Goal: Task Accomplishment & Management: Manage account settings

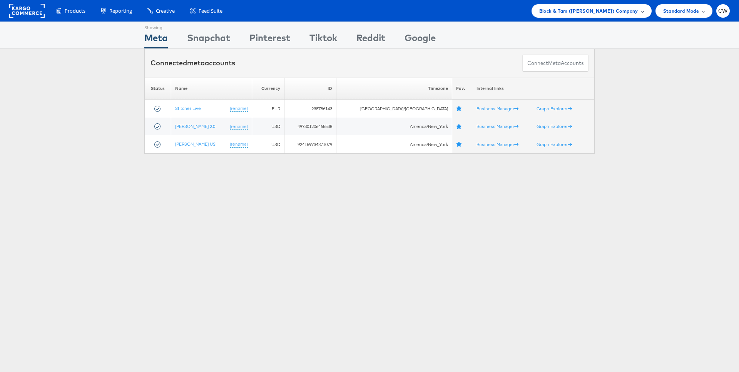
click at [587, 17] on div "Block & Tam (Veronica Beard) Company" at bounding box center [591, 10] width 120 height 13
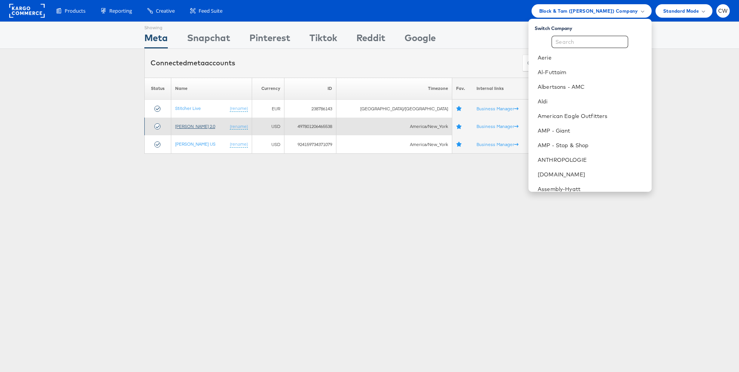
click at [212, 126] on link "Veronica Beard 2.0" at bounding box center [195, 127] width 40 height 6
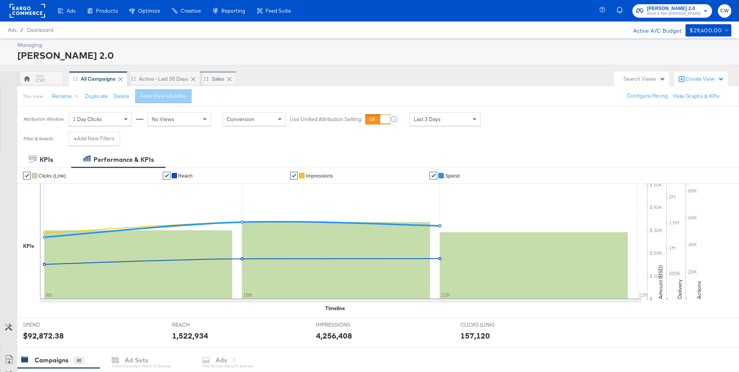
click at [217, 81] on div "Sales" at bounding box center [218, 78] width 13 height 7
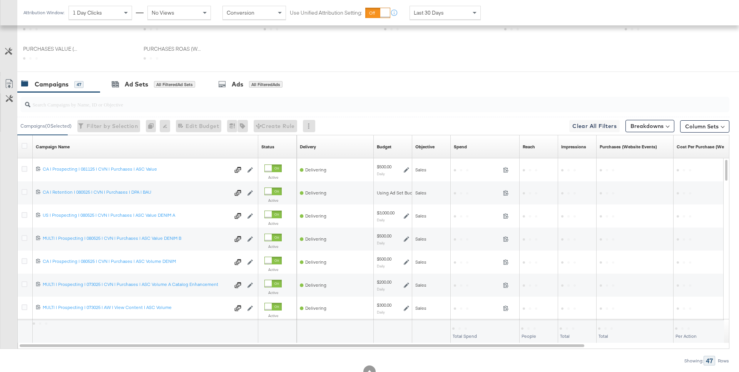
scroll to position [265, 0]
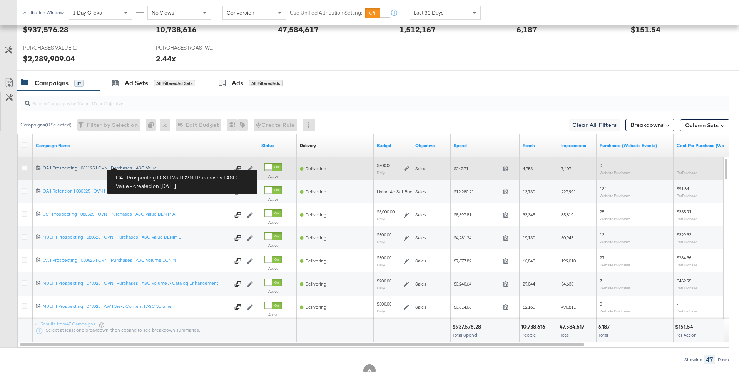
click at [110, 169] on div "CA | Prospecting | 081125 | CVN | Purchases | ASC Value CA | Prospecting | 0811…" at bounding box center [136, 168] width 187 height 6
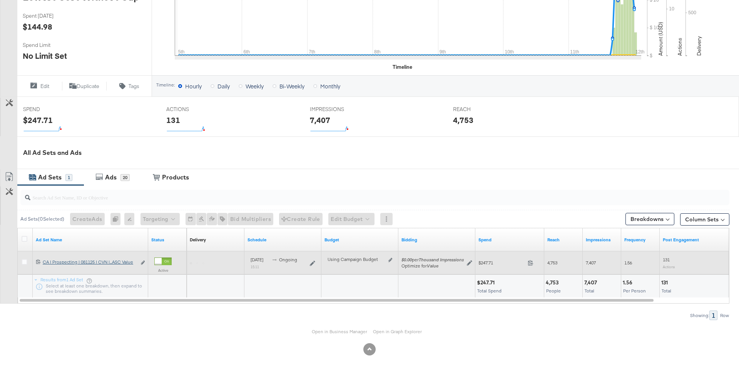
scroll to position [216, 0]
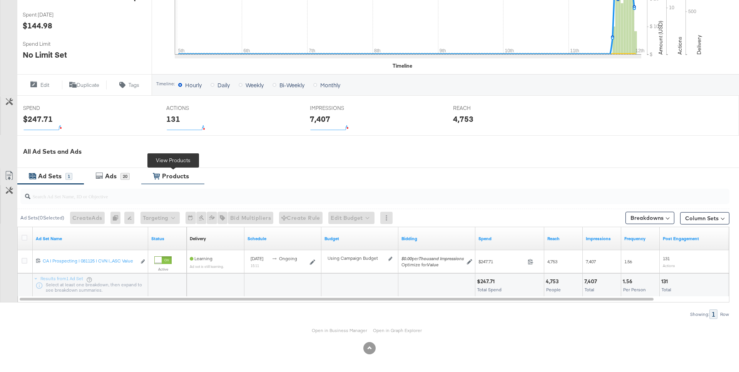
click at [182, 177] on div "Products" at bounding box center [175, 176] width 27 height 9
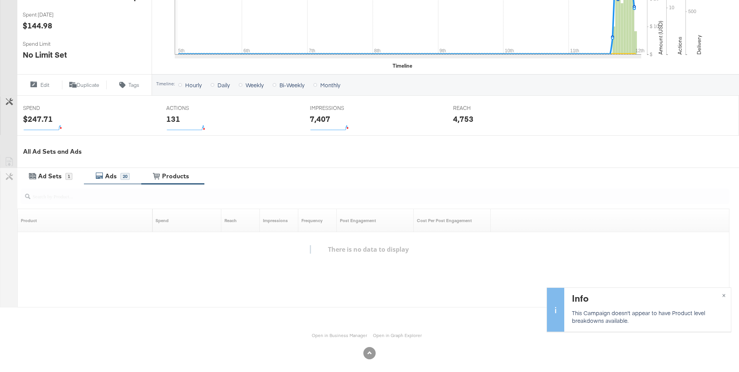
click at [120, 177] on div "Ads" at bounding box center [111, 176] width 17 height 9
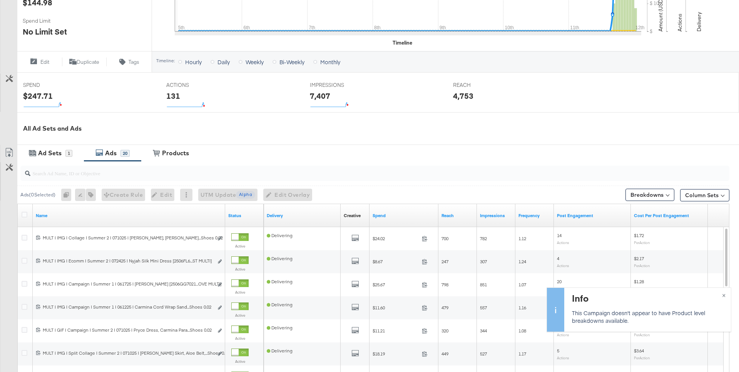
scroll to position [355, 0]
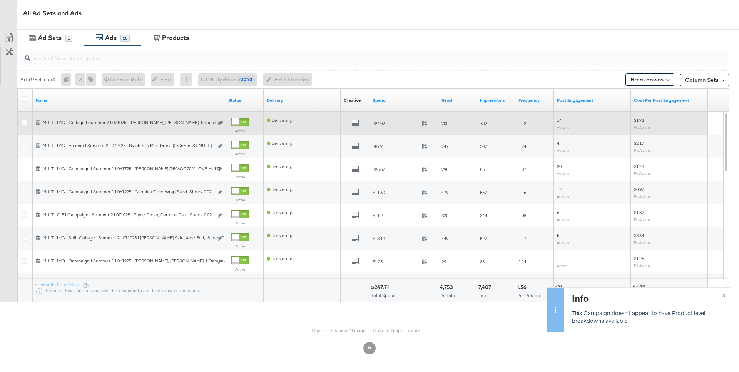
click at [361, 122] on div "All Previews" at bounding box center [355, 124] width 23 height 10
click at [354, 122] on icon "default" at bounding box center [355, 123] width 8 height 8
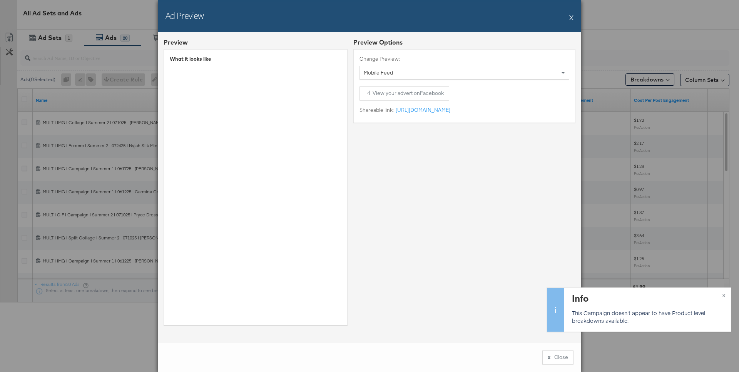
click at [571, 18] on button "X" at bounding box center [571, 17] width 4 height 15
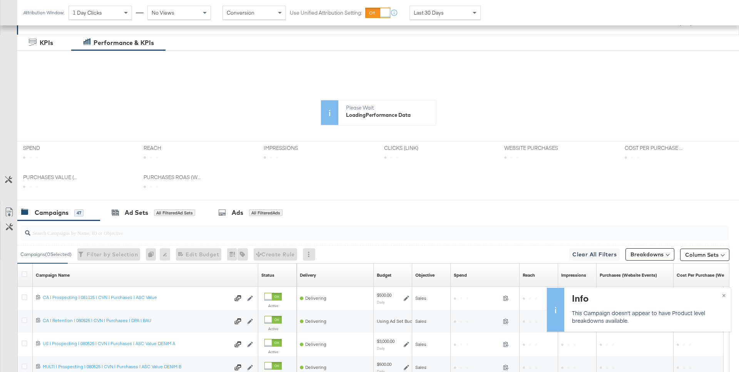
scroll to position [210, 0]
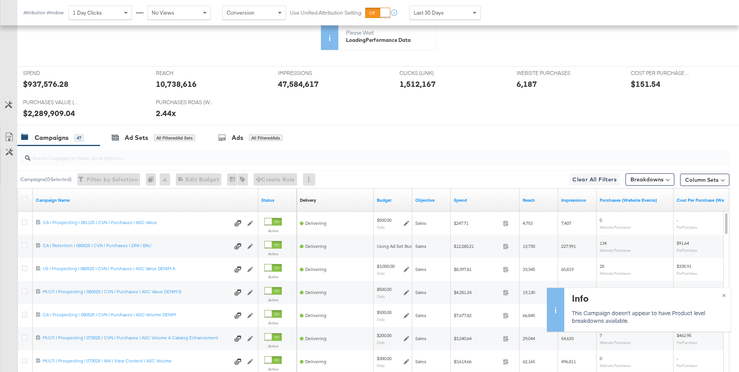
click at [97, 161] on input "search" at bounding box center [347, 154] width 634 height 15
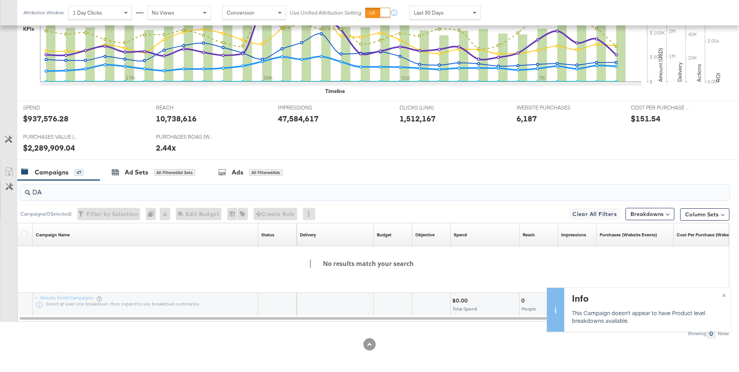
scroll to position [285, 0]
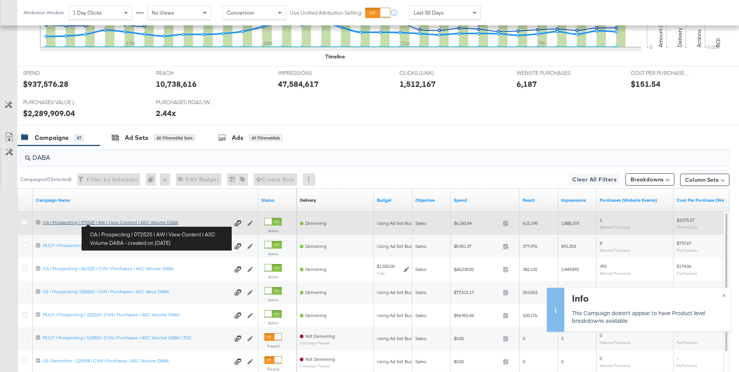
type input "DABA"
click at [110, 224] on div "CA | Prospecting | 072525 | AW | View Content | ASC Volume DABA CA | Prospectin…" at bounding box center [136, 223] width 187 height 6
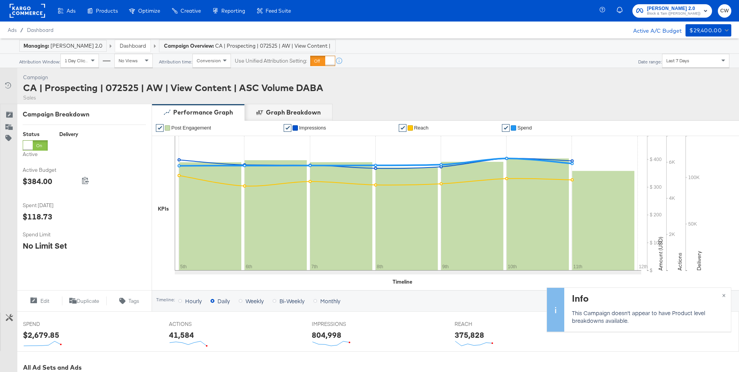
scroll to position [216, 0]
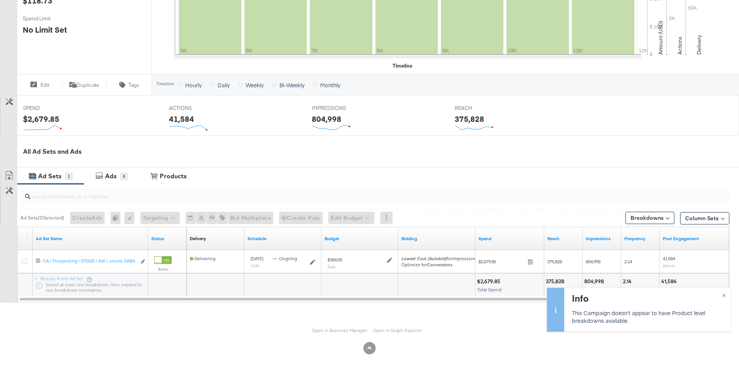
click at [173, 168] on div "Ad Sets 1 Ads 5 View Products Products" at bounding box center [377, 176] width 721 height 17
click at [173, 175] on div "Products" at bounding box center [173, 176] width 27 height 9
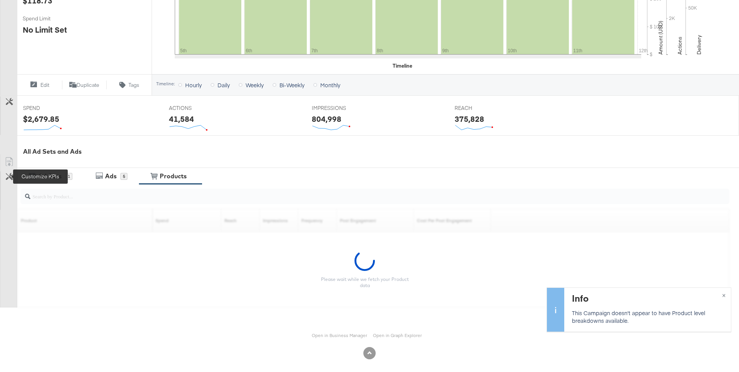
click at [7, 178] on icon at bounding box center [9, 176] width 7 height 7
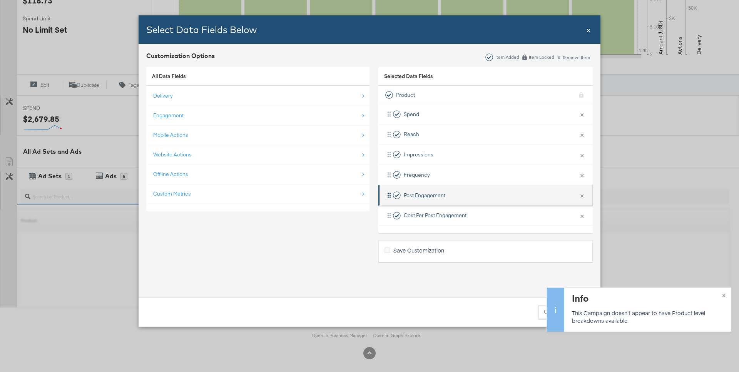
scroll to position [221, 0]
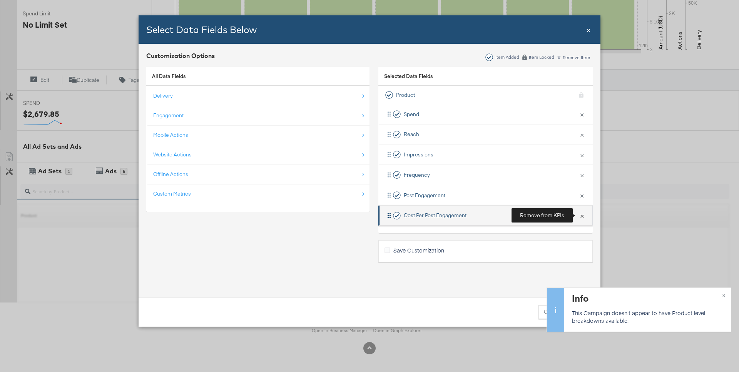
click at [585, 217] on button "×" at bounding box center [582, 216] width 10 height 16
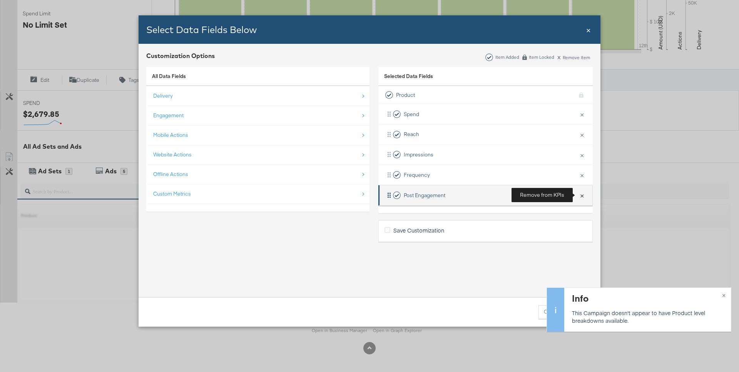
click at [584, 198] on button "×" at bounding box center [582, 195] width 10 height 16
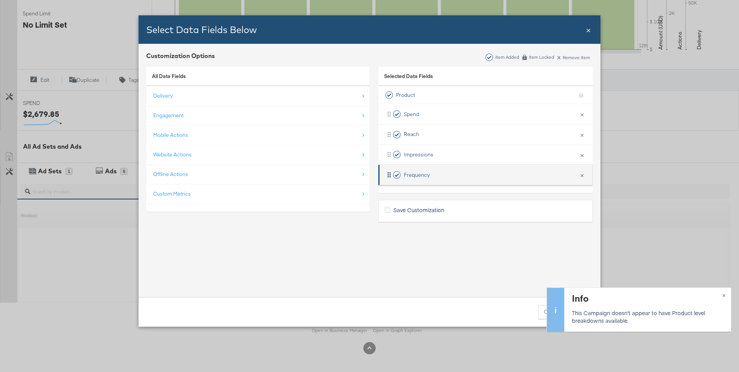
click at [586, 184] on li "Frequency × Remove from KPIs" at bounding box center [485, 175] width 214 height 20
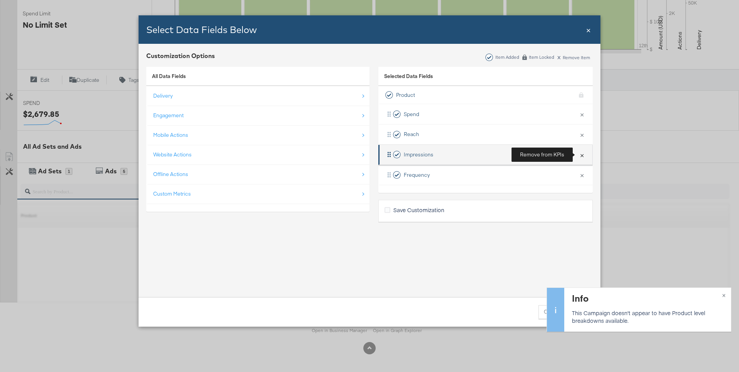
click at [584, 156] on button "×" at bounding box center [582, 155] width 10 height 16
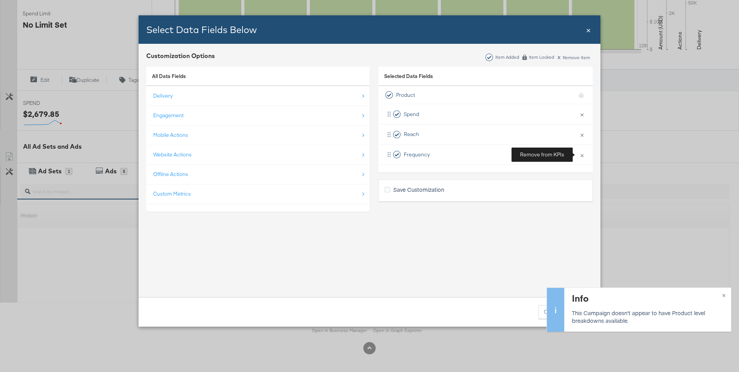
click at [584, 172] on div "Product KPI locked Spend × Remove from KPIs Reach × Remove from KPIs Frequency …" at bounding box center [485, 129] width 214 height 87
click at [589, 28] on span "×" at bounding box center [588, 29] width 5 height 10
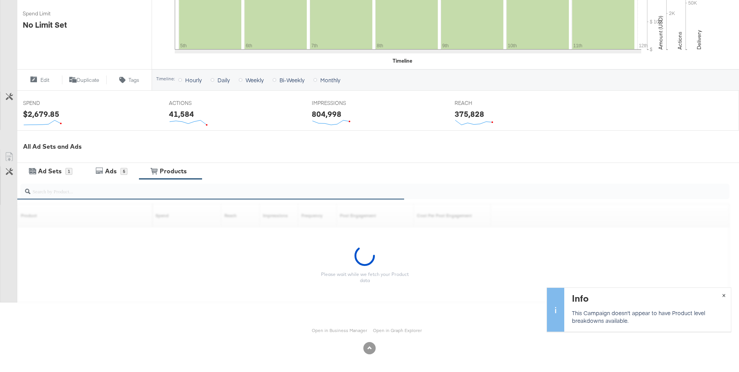
click at [725, 295] on span "×" at bounding box center [723, 295] width 3 height 9
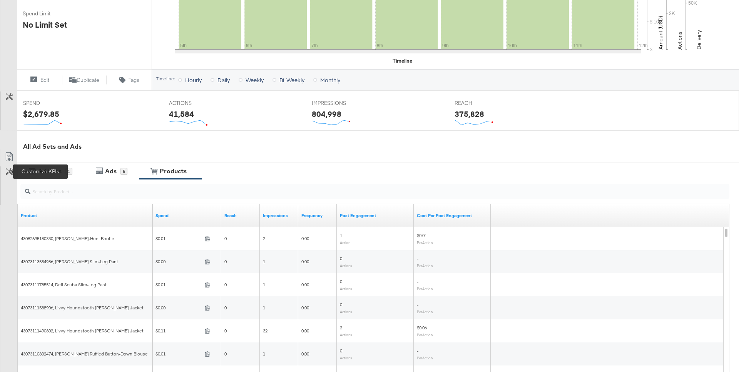
click at [9, 174] on icon at bounding box center [9, 171] width 7 height 7
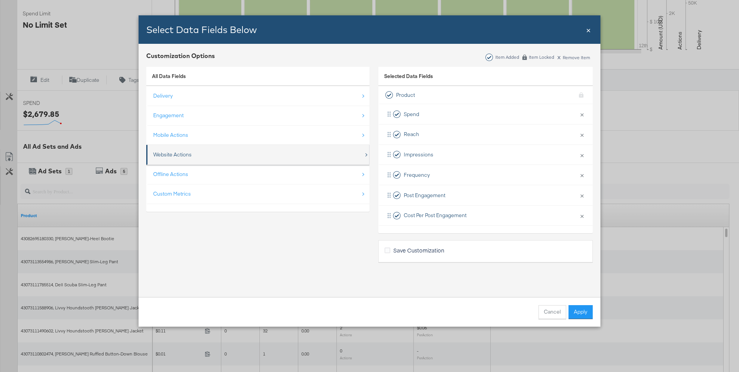
click at [185, 155] on div "Website Actions" at bounding box center [172, 154] width 38 height 7
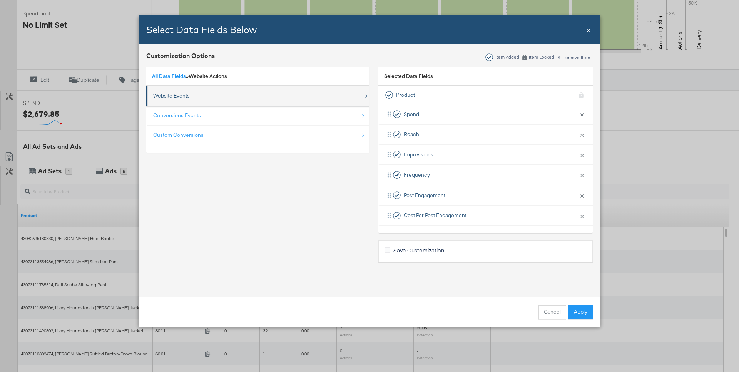
click at [180, 91] on div "Website Events" at bounding box center [258, 96] width 210 height 16
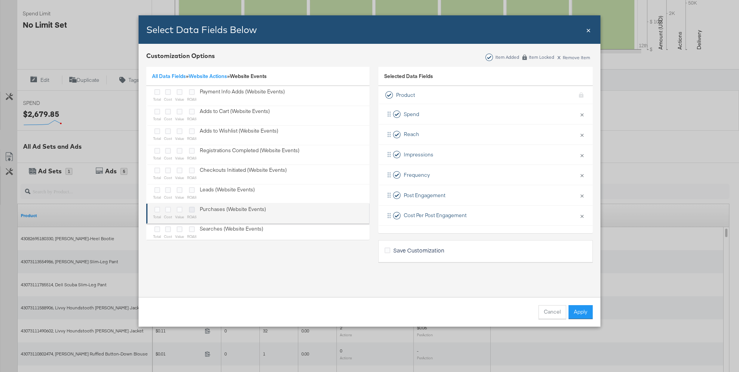
click at [192, 211] on icon "Bulk Add Locations Modal" at bounding box center [192, 210] width 6 height 6
click at [0, 0] on input "Bulk Add Locations Modal" at bounding box center [0, 0] width 0 height 0
click at [180, 211] on icon "Bulk Add Locations Modal" at bounding box center [180, 210] width 6 height 6
click at [0, 0] on input "Bulk Add Locations Modal" at bounding box center [0, 0] width 0 height 0
click at [165, 211] on icon "Bulk Add Locations Modal" at bounding box center [168, 210] width 6 height 6
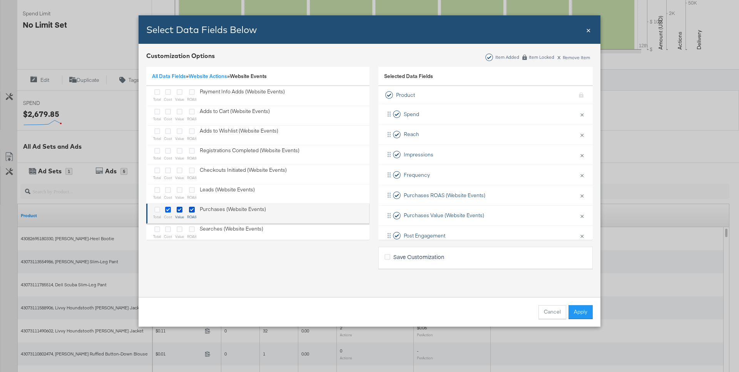
click at [0, 0] on input "Bulk Add Locations Modal" at bounding box center [0, 0] width 0 height 0
click at [155, 209] on icon "Bulk Add Locations Modal" at bounding box center [157, 210] width 6 height 6
click at [0, 0] on input "Bulk Add Locations Modal" at bounding box center [0, 0] width 0 height 0
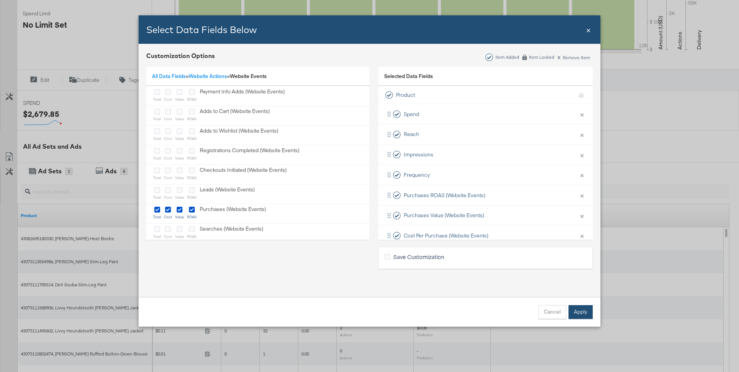
click at [587, 310] on button "Apply" at bounding box center [580, 313] width 24 height 14
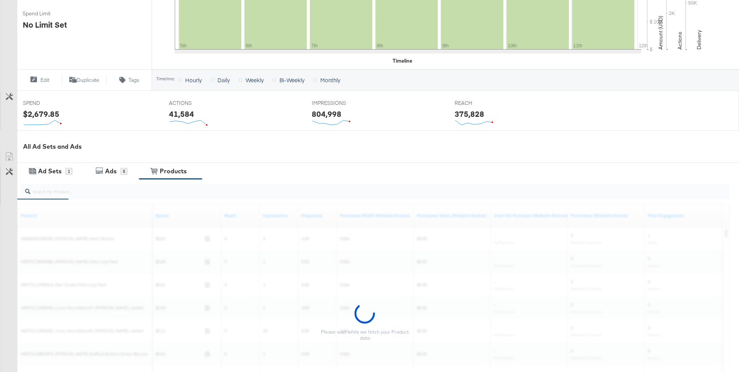
scroll to position [0, 0]
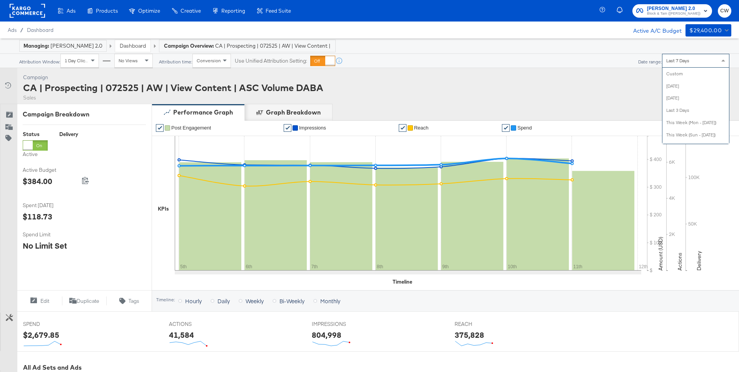
click at [685, 65] on div "Last 7 Days" at bounding box center [695, 60] width 67 height 13
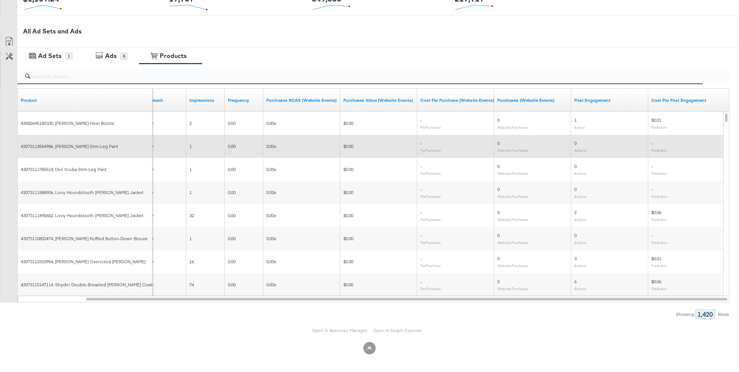
scroll to position [333, 0]
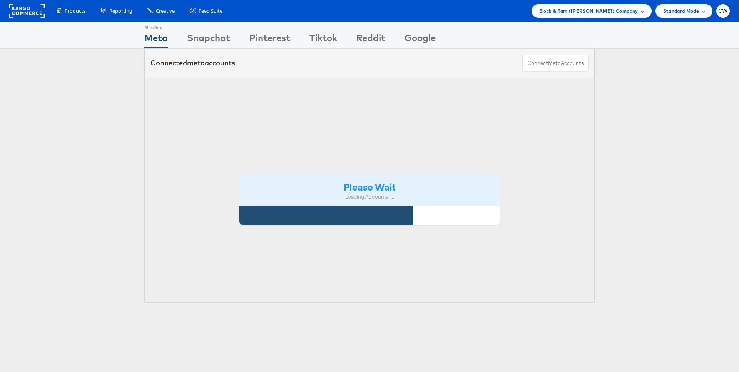
click at [609, 16] on div "Block & Tam (Veronica Beard) Company" at bounding box center [591, 10] width 120 height 13
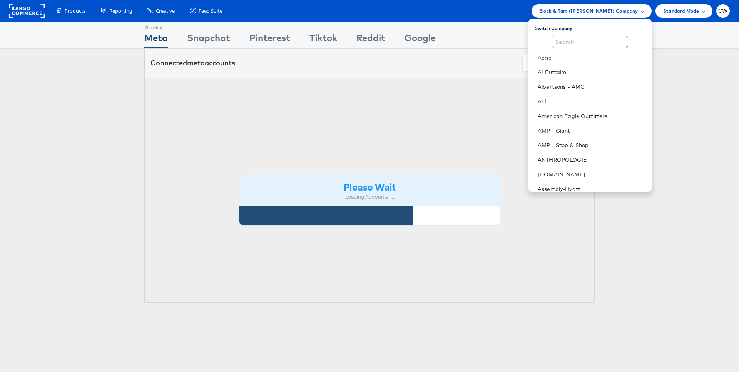
click at [578, 43] on input "text" at bounding box center [589, 42] width 77 height 12
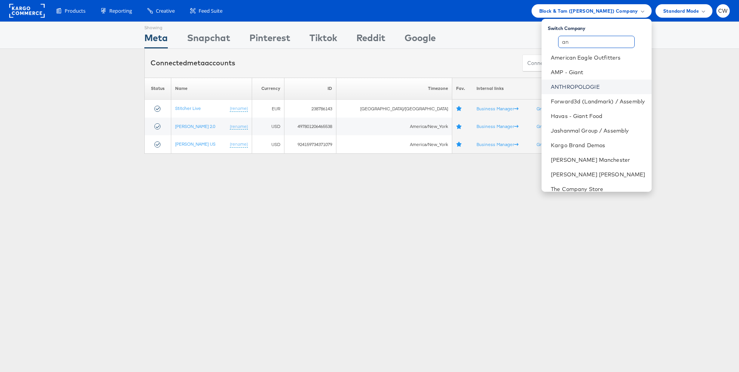
type input "an"
click at [583, 87] on link "ANTHROPOLOGIE" at bounding box center [598, 87] width 95 height 8
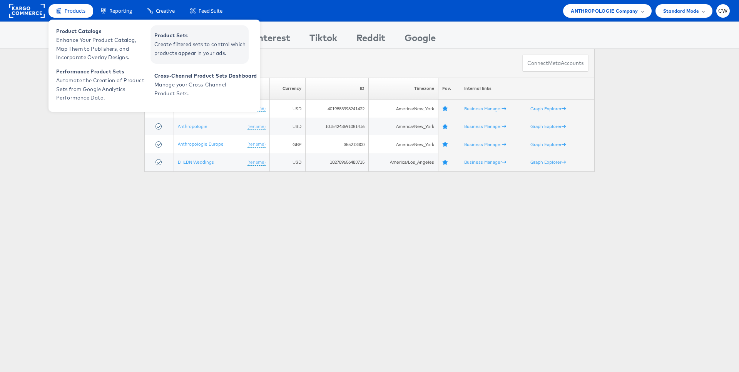
click at [221, 48] on span "Create filtered sets to control which products appear in your ads." at bounding box center [200, 49] width 92 height 18
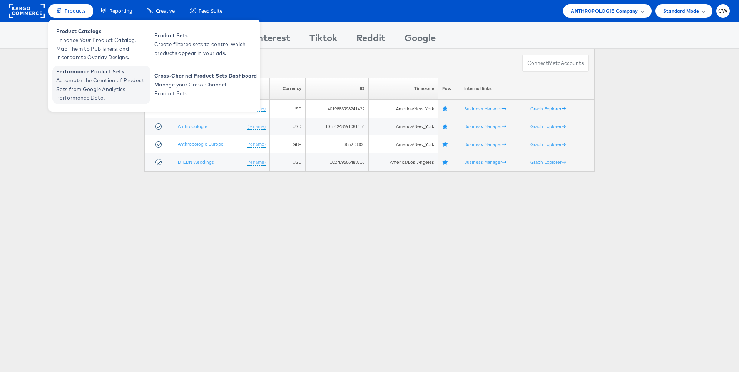
click at [87, 92] on span "Automate the Creation of Product Sets from Google Analytics Performance Data." at bounding box center [102, 89] width 92 height 26
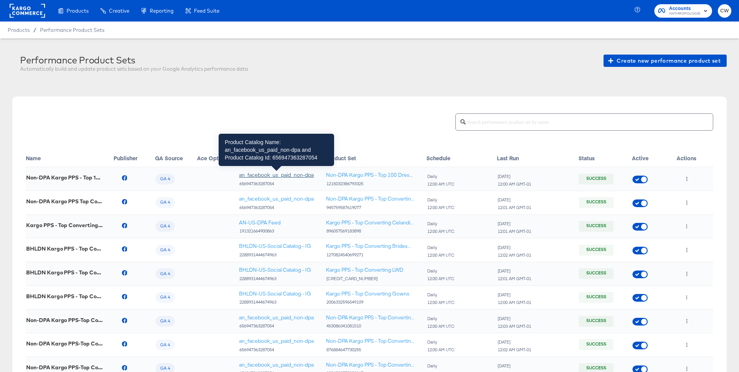
click at [264, 176] on div "an_facebook_us_paid_non-dpa" at bounding box center [276, 175] width 75 height 7
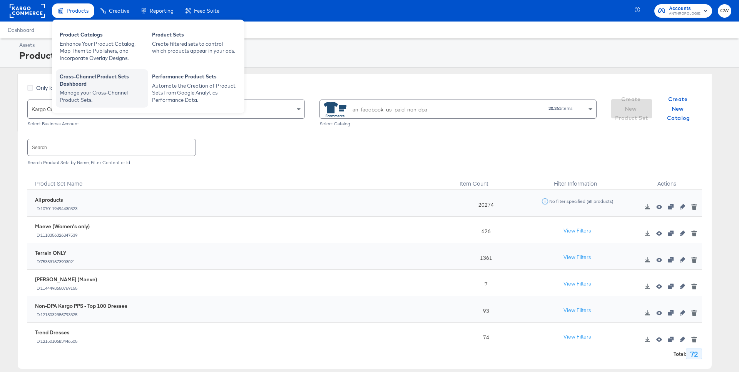
click at [89, 98] on div "Manage your Cross-Channel Product Sets." at bounding box center [102, 96] width 85 height 14
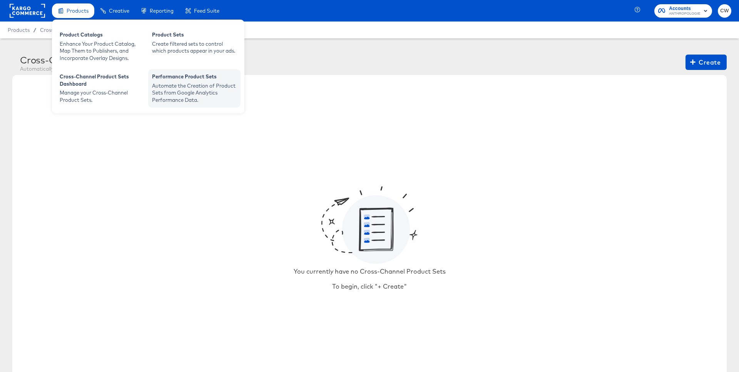
click at [167, 91] on div "Automate the Creation of Product Sets from Google Analytics Performance Data." at bounding box center [194, 93] width 85 height 22
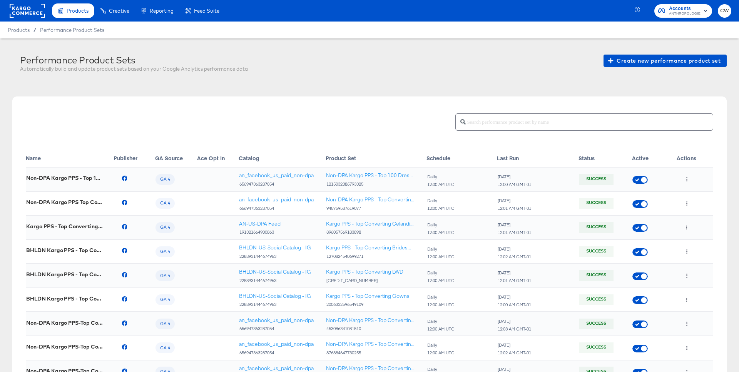
click at [261, 186] on div "656947363287054" at bounding box center [276, 184] width 75 height 5
click at [257, 183] on div "656947363287054" at bounding box center [276, 184] width 75 height 5
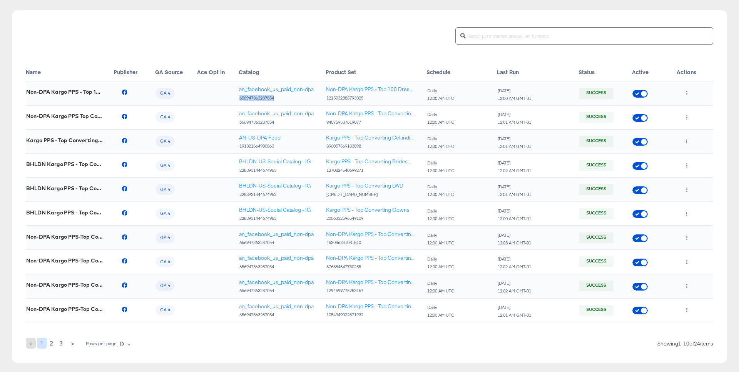
scroll to position [89, 0]
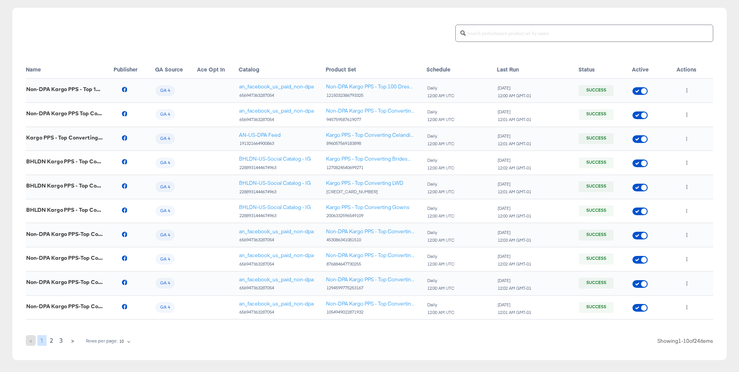
click at [512, 35] on input "text" at bounding box center [589, 30] width 247 height 17
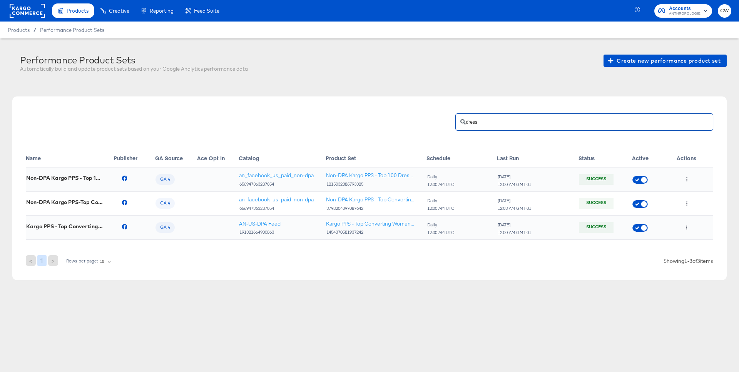
scroll to position [0, 0]
type input "dress"
click at [687, 201] on button "button" at bounding box center [686, 203] width 10 height 12
click at [701, 219] on li "Edit" at bounding box center [701, 219] width 41 height 13
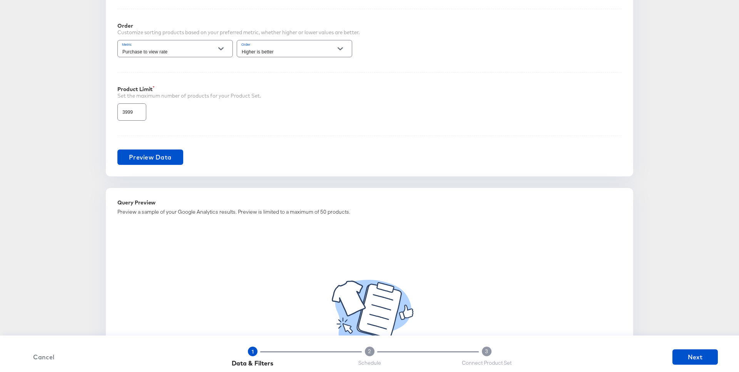
scroll to position [588, 0]
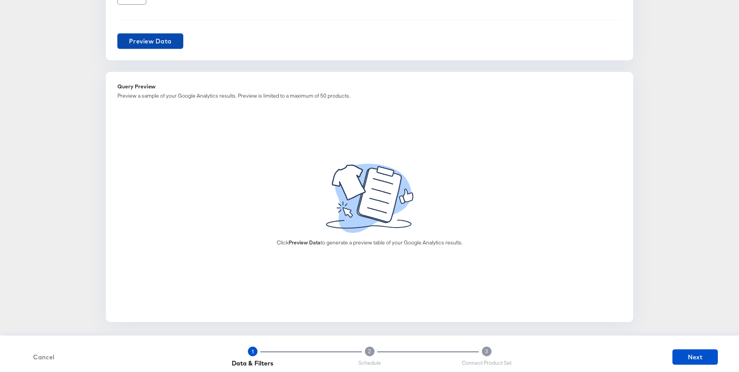
click at [162, 42] on span "Preview Data" at bounding box center [150, 41] width 43 height 11
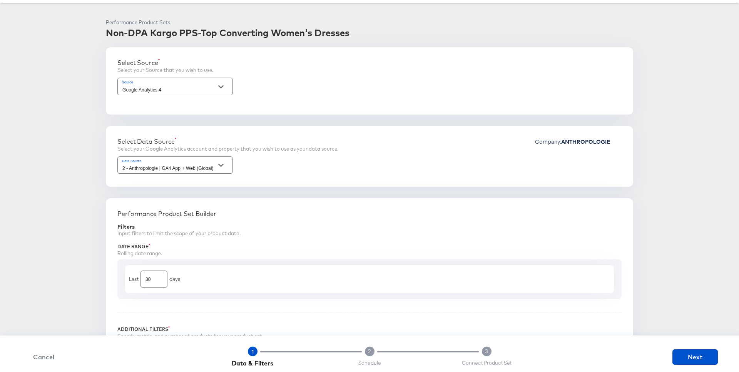
scroll to position [0, 0]
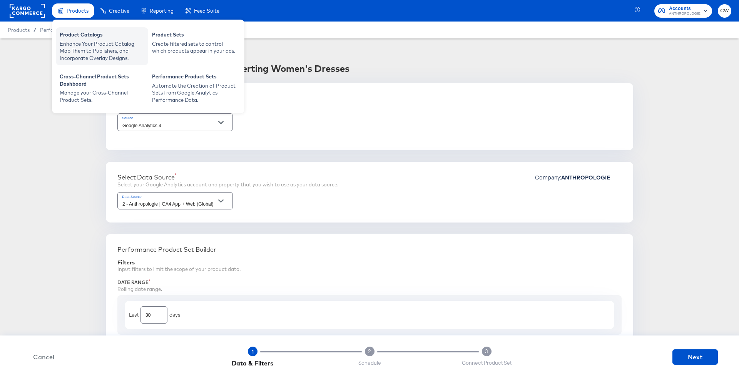
click at [77, 48] on div "Enhance Your Product Catalog, Map Them to Publishers, and Incorporate Overlay D…" at bounding box center [102, 51] width 85 height 22
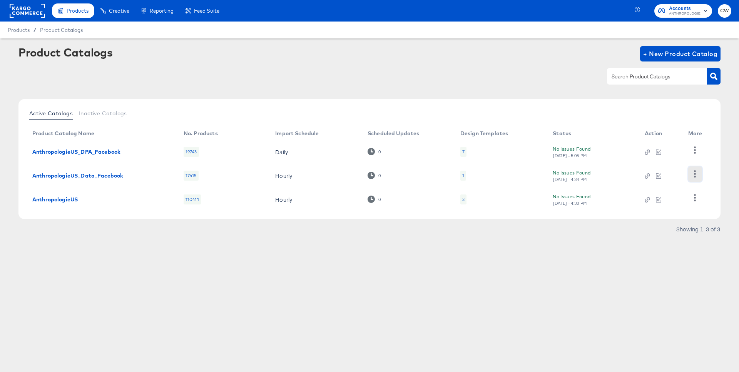
click at [696, 175] on icon "button" at bounding box center [694, 173] width 7 height 7
click at [436, 282] on div "Products Creative Reporting Feed Suite Accounts ANTHROPOLOGIE CW Products / Pro…" at bounding box center [369, 186] width 739 height 372
click at [96, 152] on link "AnthropologieUS_DPA_Facebook" at bounding box center [76, 152] width 88 height 6
click at [691, 150] on button "button" at bounding box center [694, 150] width 13 height 15
click at [665, 182] on div "HUD Checks (Internal)" at bounding box center [663, 178] width 77 height 12
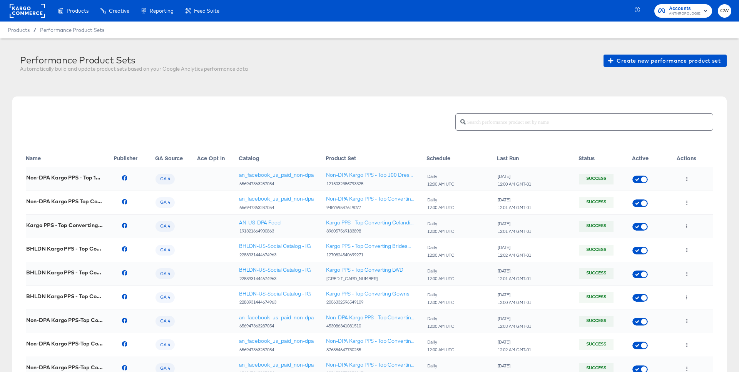
click at [489, 117] on input "text" at bounding box center [589, 119] width 247 height 17
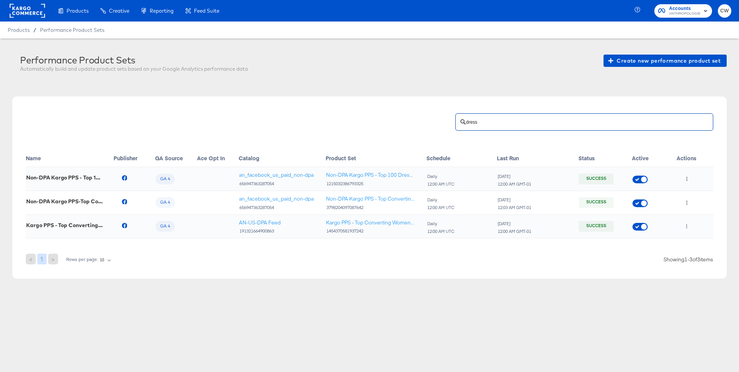
type input "dress"
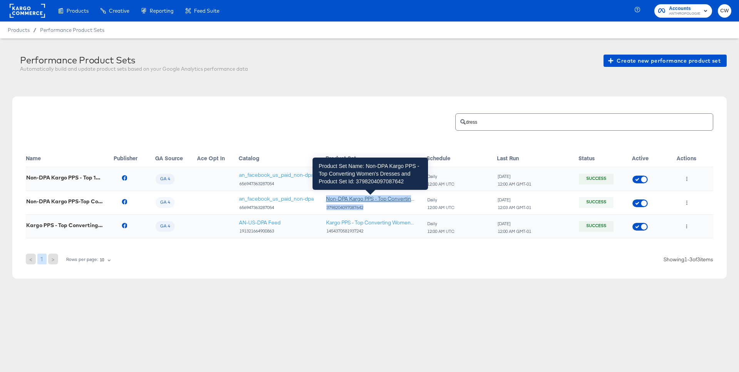
drag, startPoint x: 377, startPoint y: 208, endPoint x: 326, endPoint y: 199, distance: 52.4
click at [326, 199] on div "Non-DPA Kargo PPS - Top Converting Women's Dresses 3798204097087642" at bounding box center [370, 202] width 89 height 15
copy div "Non-DPA Kargo PPS - Top Converting Women's Dresses 3798204097087642"
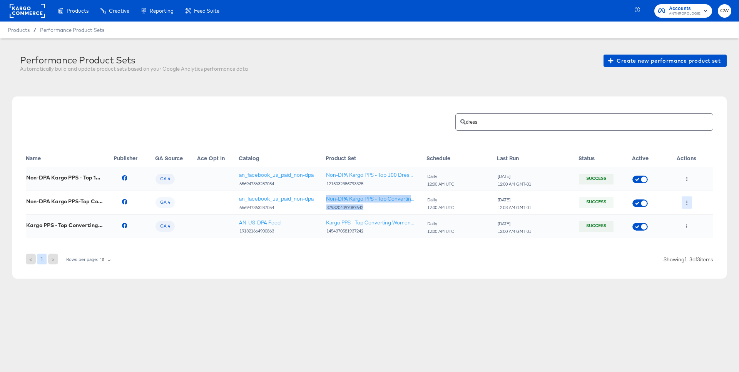
click at [688, 203] on icon "button" at bounding box center [687, 203] width 4 height 4
click at [727, 0] on div at bounding box center [369, 0] width 739 height 0
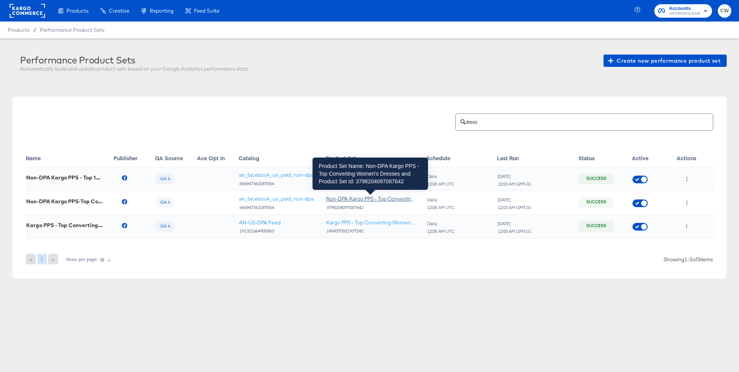
click at [347, 199] on div "Non-DPA Kargo PPS - Top Converting Women's Dresses" at bounding box center [370, 198] width 89 height 7
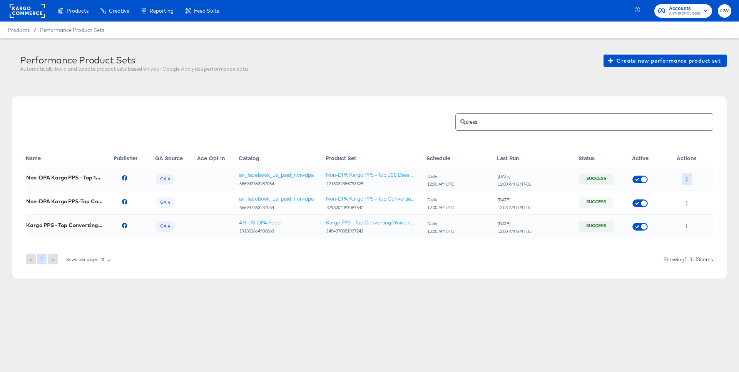
click at [687, 179] on icon "button" at bounding box center [687, 179] width 4 height 4
click at [703, 194] on li "Edit" at bounding box center [701, 195] width 41 height 13
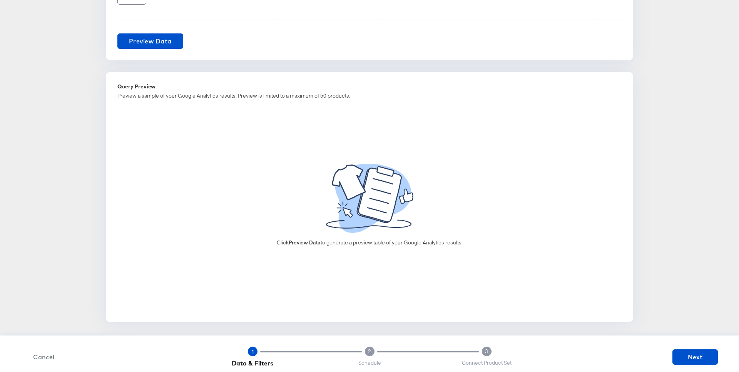
scroll to position [578, 0]
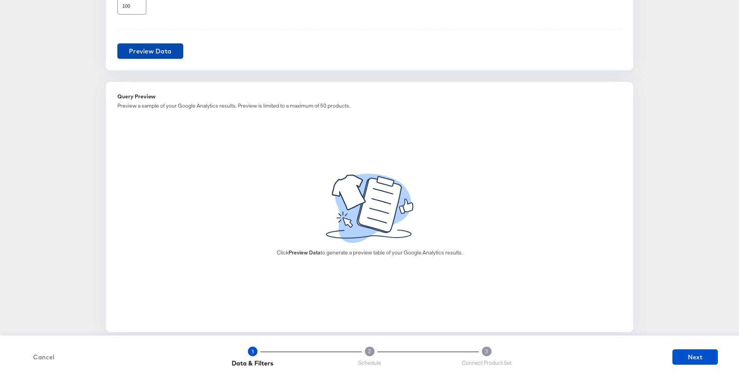
click at [167, 46] on span "Preview Data" at bounding box center [150, 51] width 43 height 11
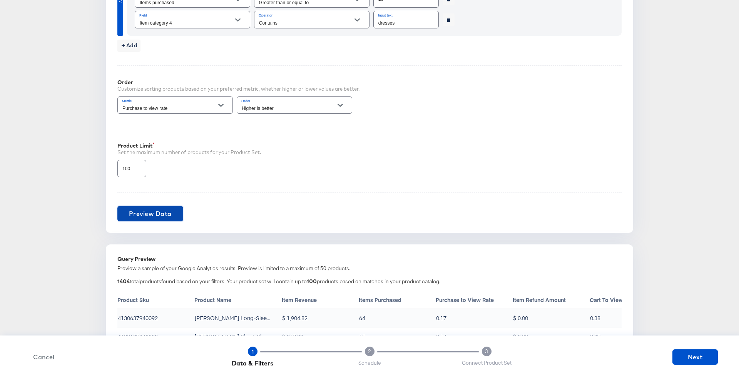
scroll to position [418, 0]
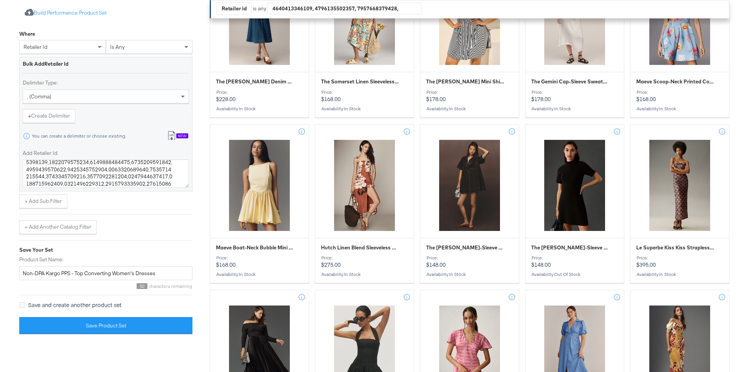
scroll to position [744, 0]
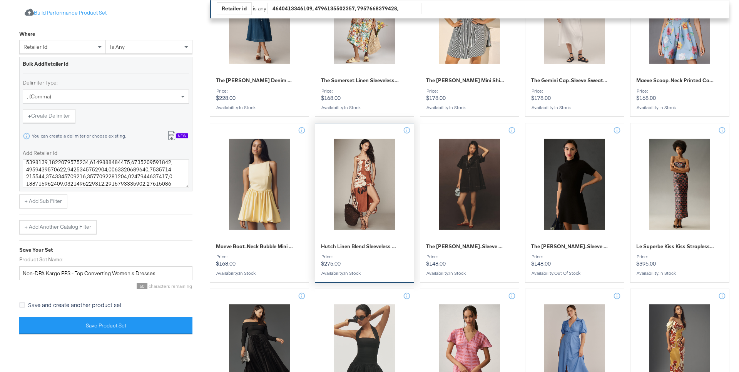
click at [367, 190] on div at bounding box center [364, 184] width 99 height 94
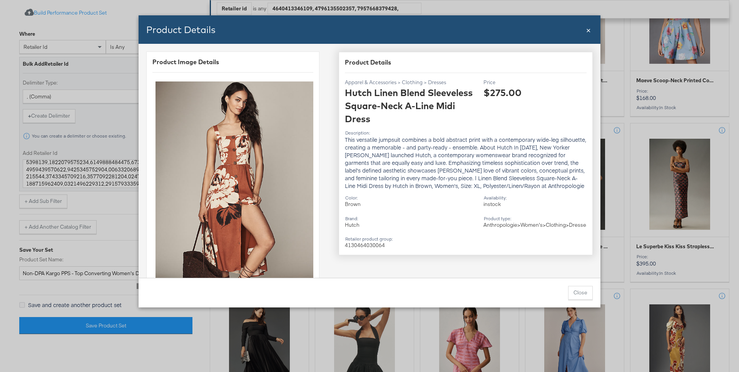
scroll to position [38, 0]
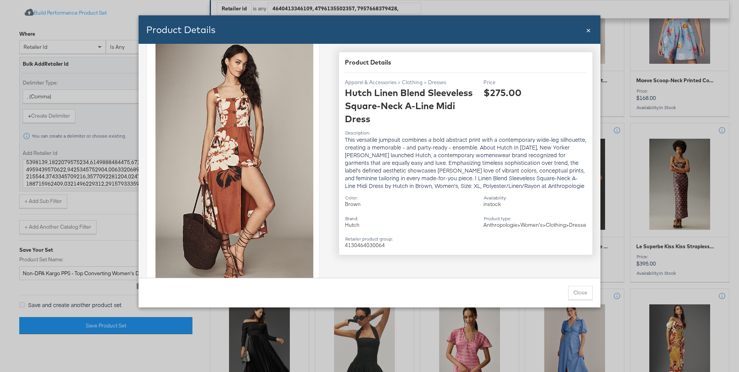
click at [508, 225] on div "Anthropologie > Women's > Clothing > Dresses > Midi Dresses" at bounding box center [534, 224] width 103 height 7
click at [542, 224] on div "Anthropologie > Women's > Clothing > Dresses > Midi Dresses" at bounding box center [534, 224] width 103 height 7
drag, startPoint x: 551, startPoint y: 224, endPoint x: 508, endPoint y: 232, distance: 43.9
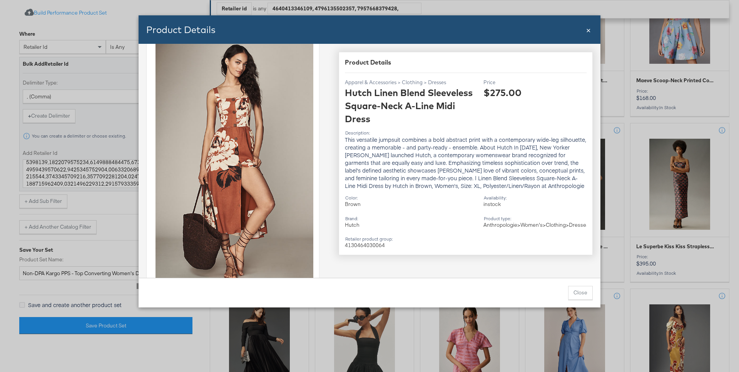
click at [508, 229] on div "Anthropologie > Women's > Clothing > Dresses > Midi Dresses" at bounding box center [534, 224] width 103 height 7
copy div "Clothing > Dresses >"
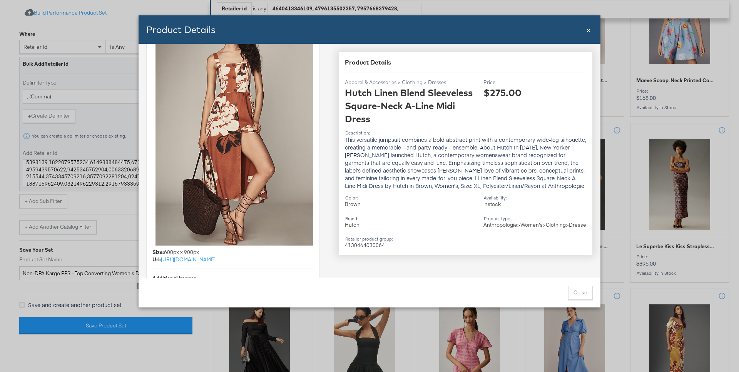
scroll to position [72, 0]
click at [587, 31] on span "×" at bounding box center [588, 29] width 5 height 10
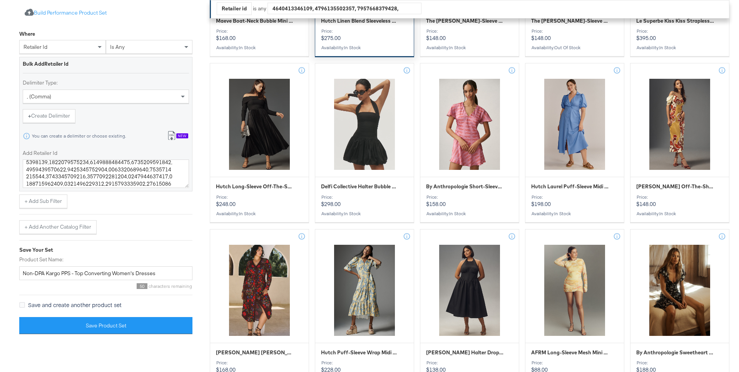
scroll to position [1121, 0]
